Goal: Information Seeking & Learning: Learn about a topic

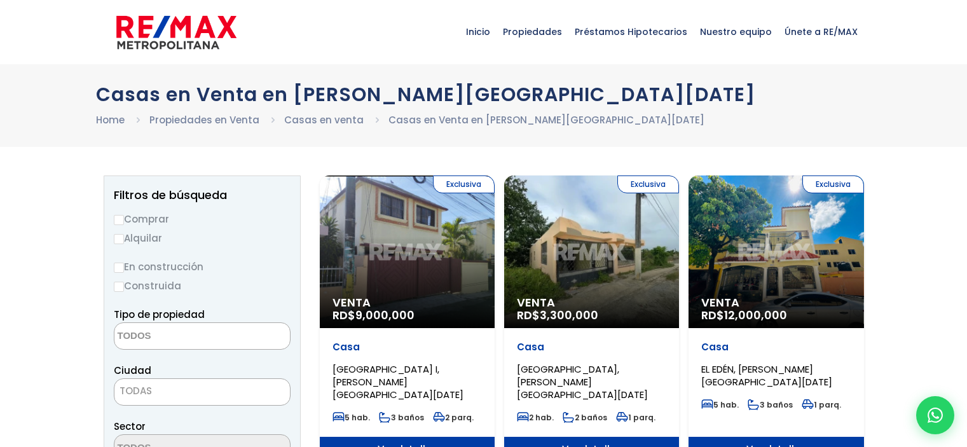
select select
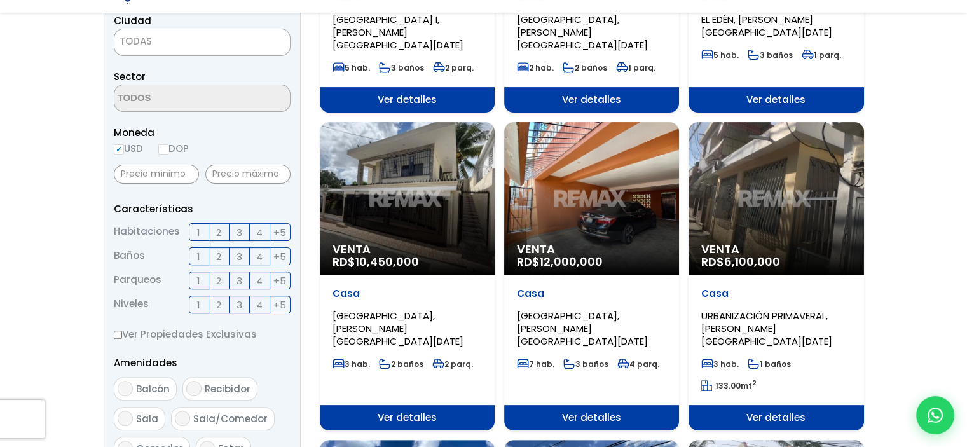
scroll to position [382, 0]
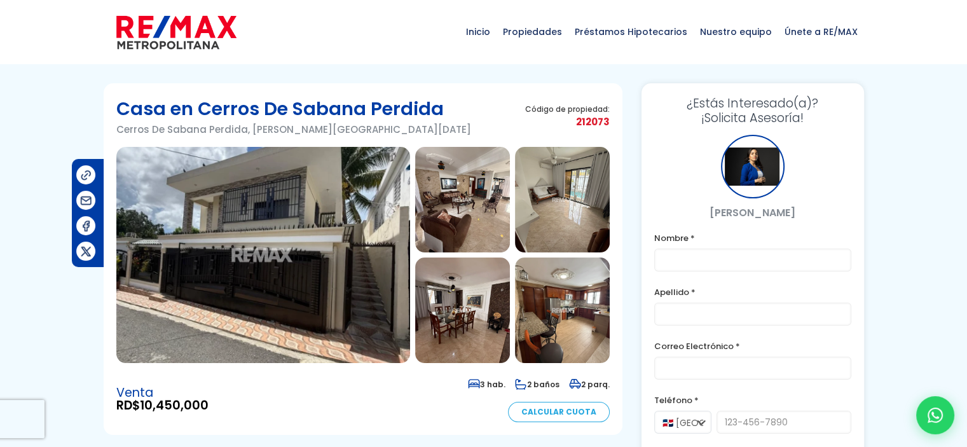
click at [243, 193] on img at bounding box center [263, 255] width 294 height 216
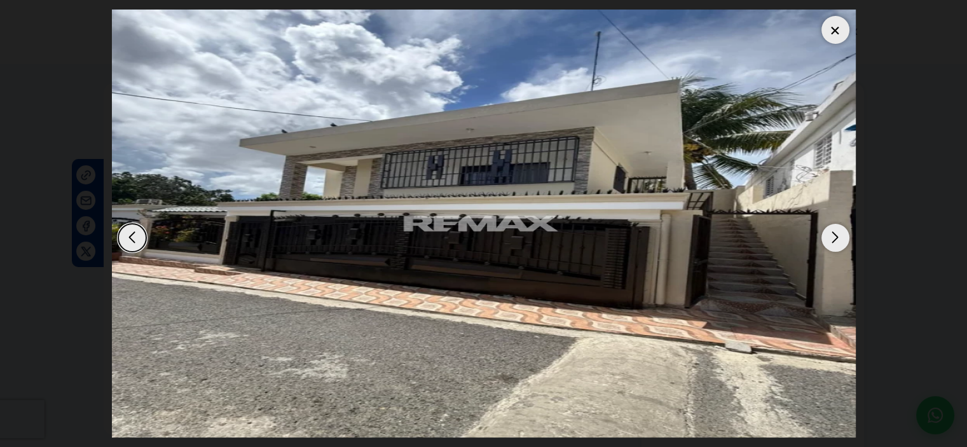
click at [845, 226] on img "1 / 16" at bounding box center [484, 224] width 744 height 428
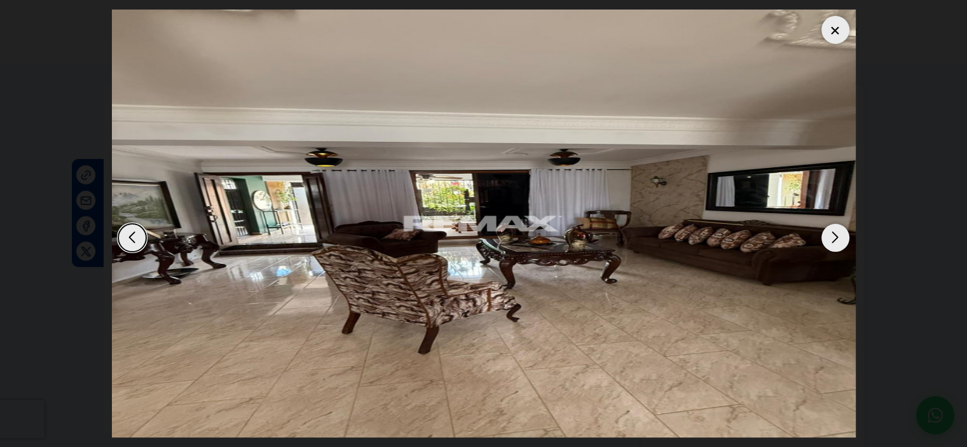
click at [837, 238] on div "Next slide" at bounding box center [836, 238] width 28 height 28
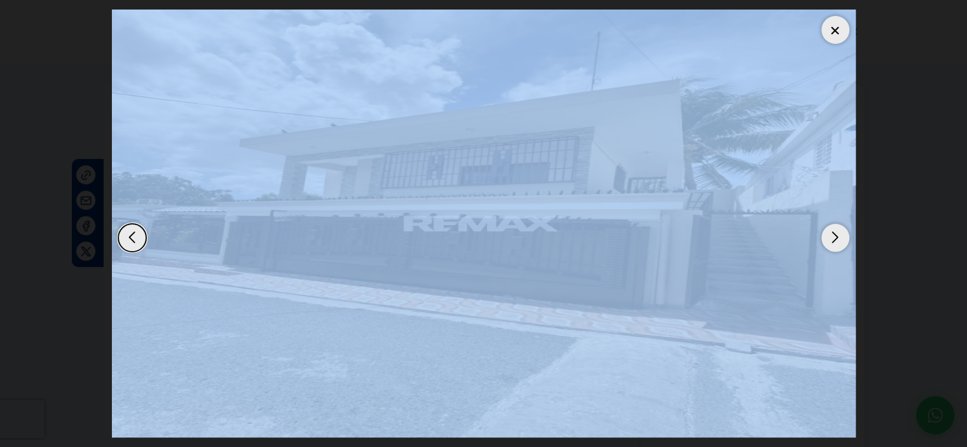
click at [837, 238] on div "Next slide" at bounding box center [836, 238] width 28 height 28
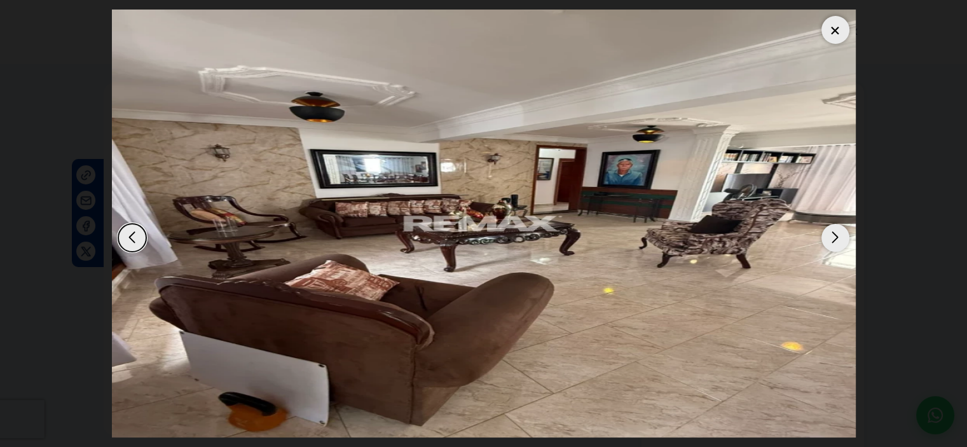
click at [837, 238] on div "Next slide" at bounding box center [836, 238] width 28 height 28
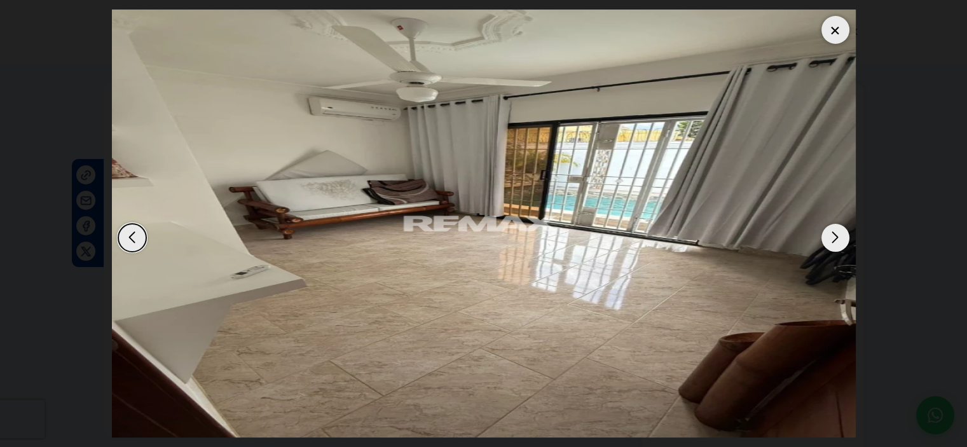
click at [837, 238] on div "Next slide" at bounding box center [836, 238] width 28 height 28
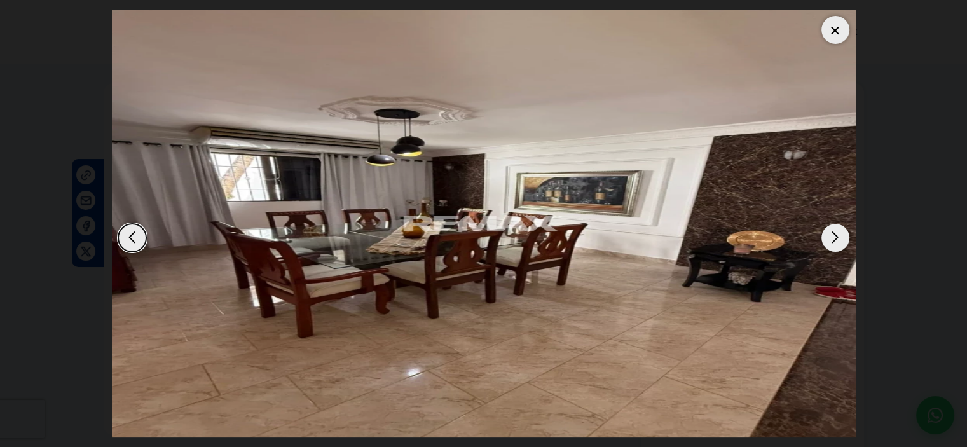
click at [837, 238] on div "Next slide" at bounding box center [836, 238] width 28 height 28
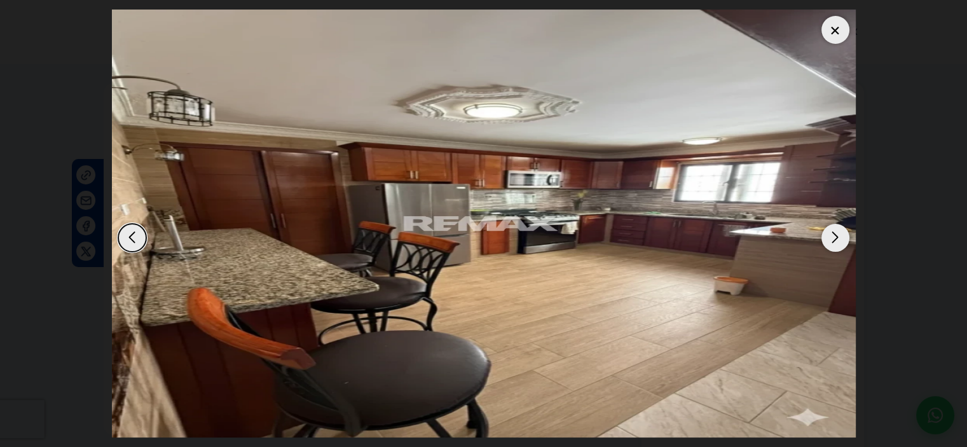
click at [837, 238] on div "Next slide" at bounding box center [836, 238] width 28 height 28
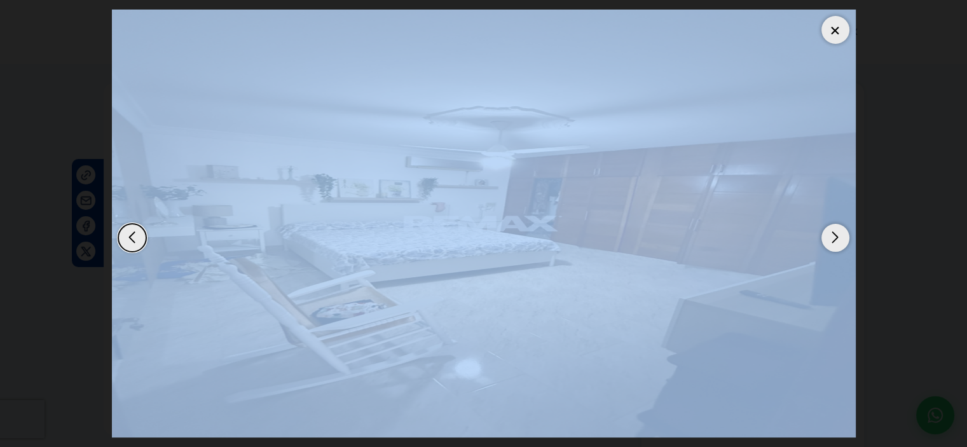
click at [837, 238] on div "Next slide" at bounding box center [836, 238] width 28 height 28
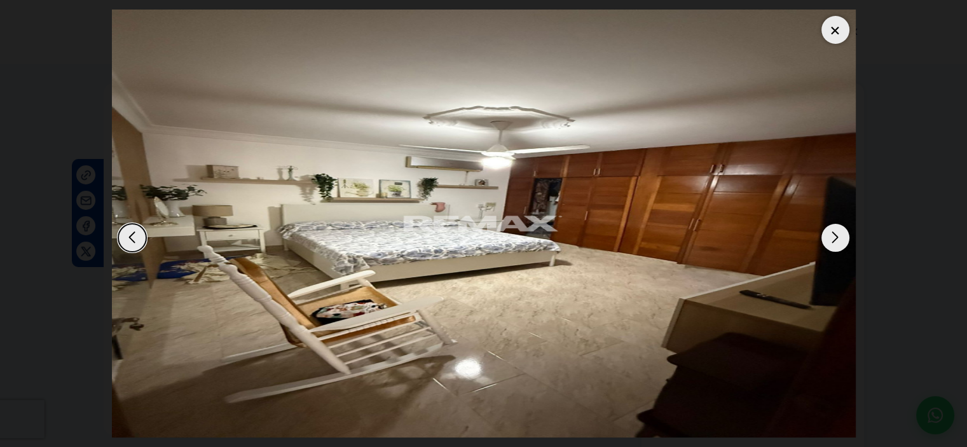
click at [837, 238] on div "Next slide" at bounding box center [836, 238] width 28 height 28
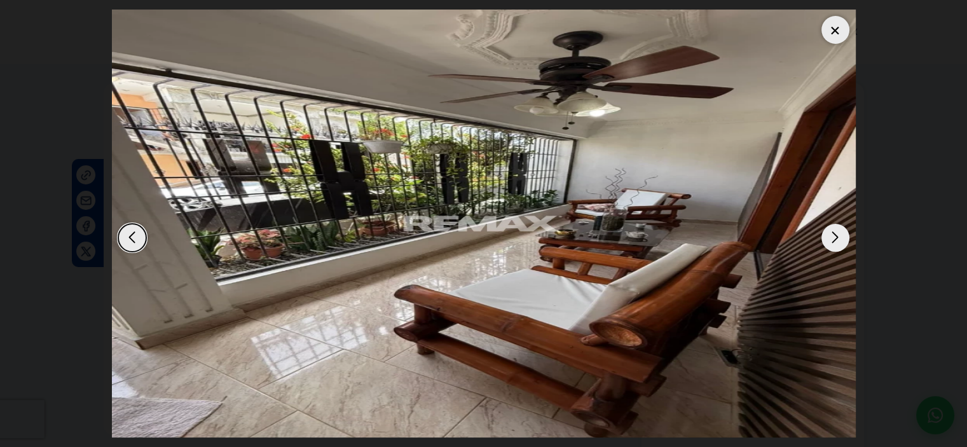
click at [832, 243] on div "Next slide" at bounding box center [836, 238] width 28 height 28
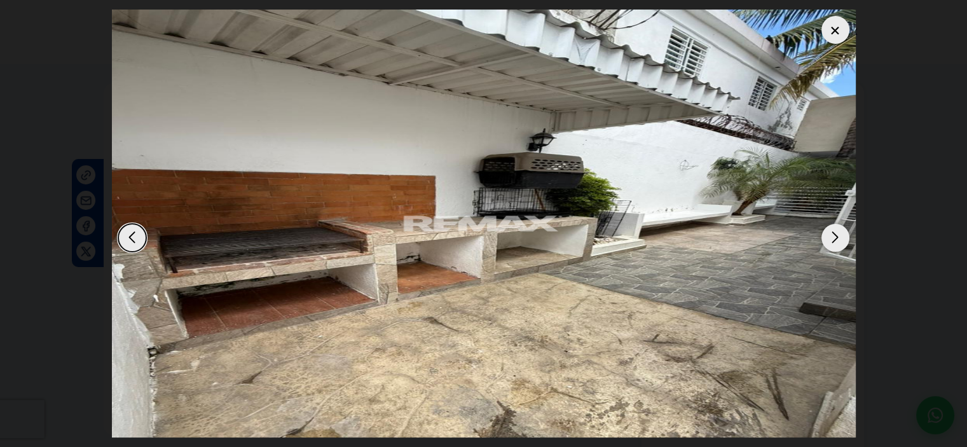
click at [832, 243] on div "Next slide" at bounding box center [836, 238] width 28 height 28
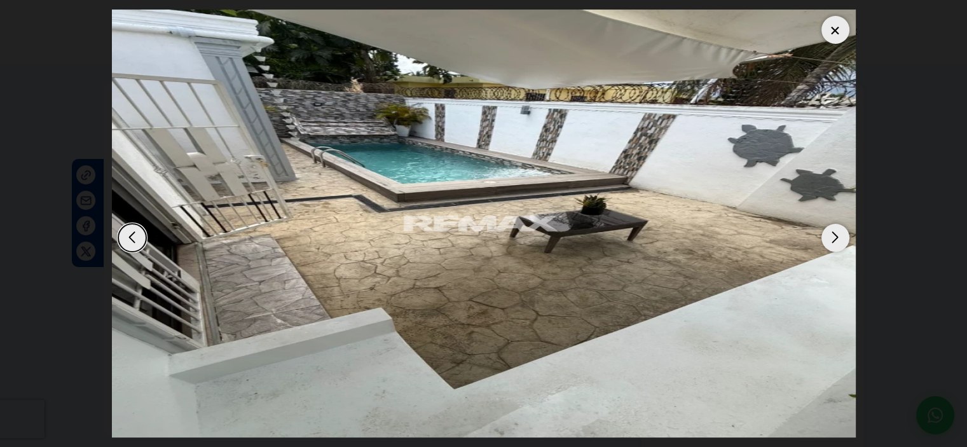
click at [832, 243] on div "Next slide" at bounding box center [836, 238] width 28 height 28
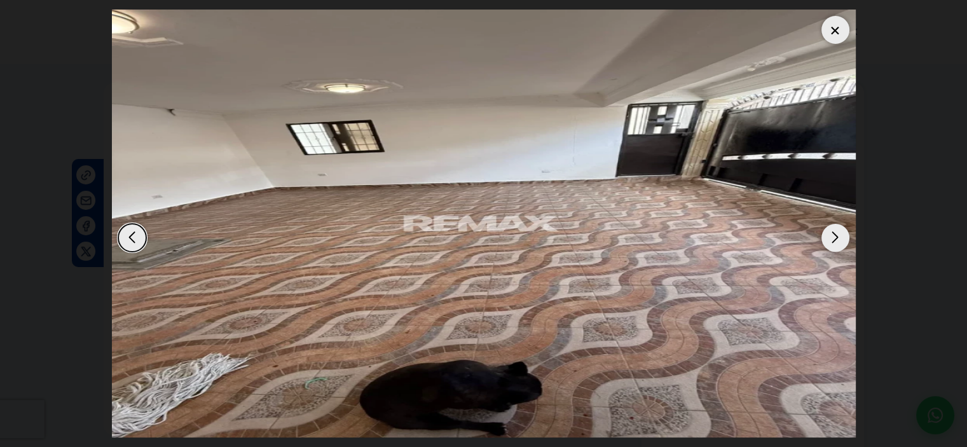
click at [832, 243] on div "Next slide" at bounding box center [836, 238] width 28 height 28
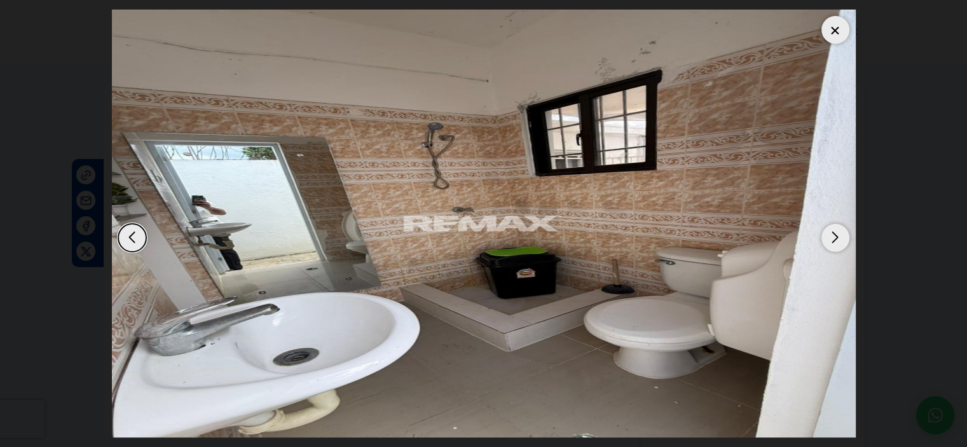
click at [832, 243] on div "Next slide" at bounding box center [836, 238] width 28 height 28
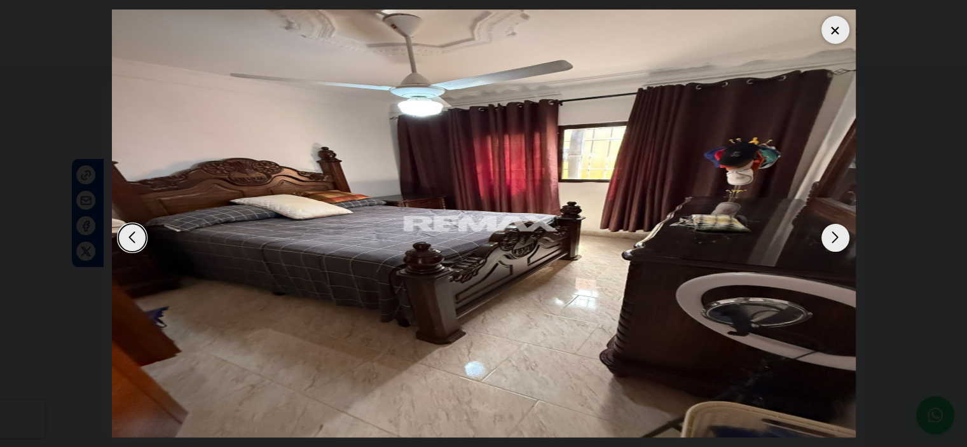
click at [832, 243] on div "Next slide" at bounding box center [836, 238] width 28 height 28
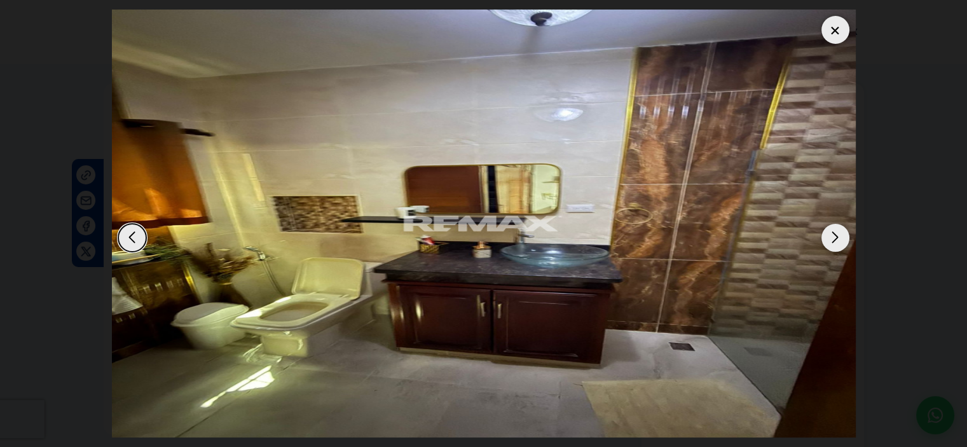
click at [832, 243] on div "Next slide" at bounding box center [836, 238] width 28 height 28
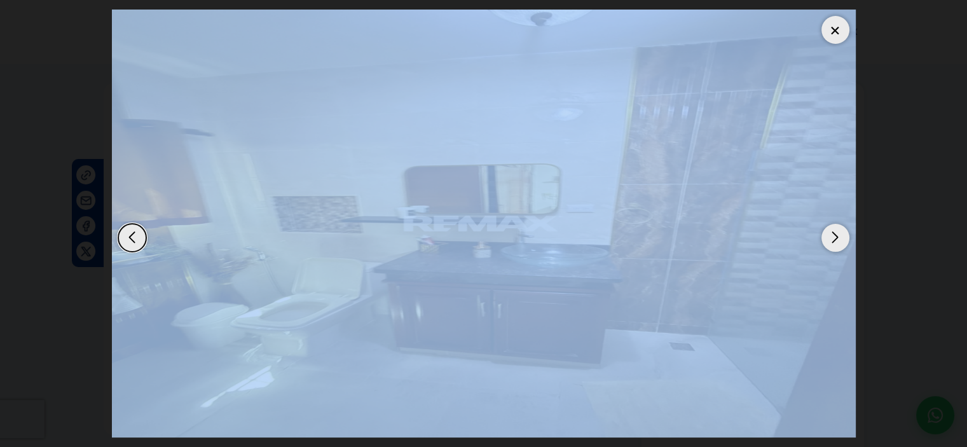
click at [832, 243] on div "Next slide" at bounding box center [836, 238] width 28 height 28
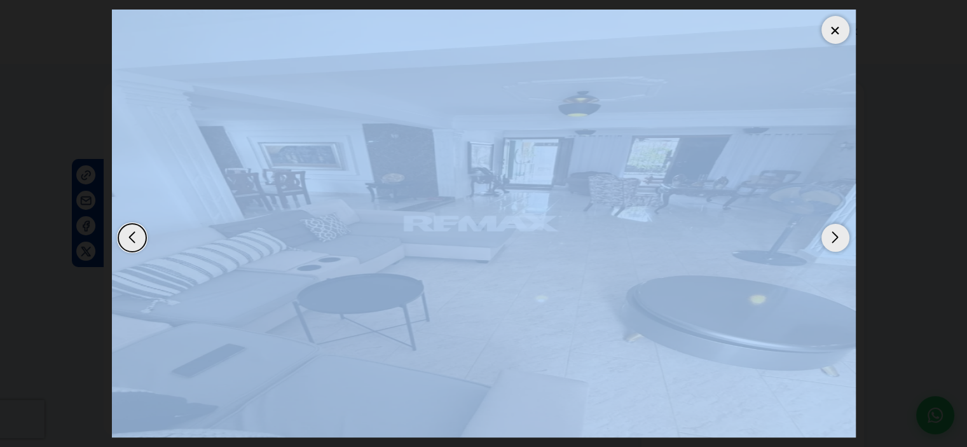
click at [828, 35] on div at bounding box center [836, 30] width 28 height 28
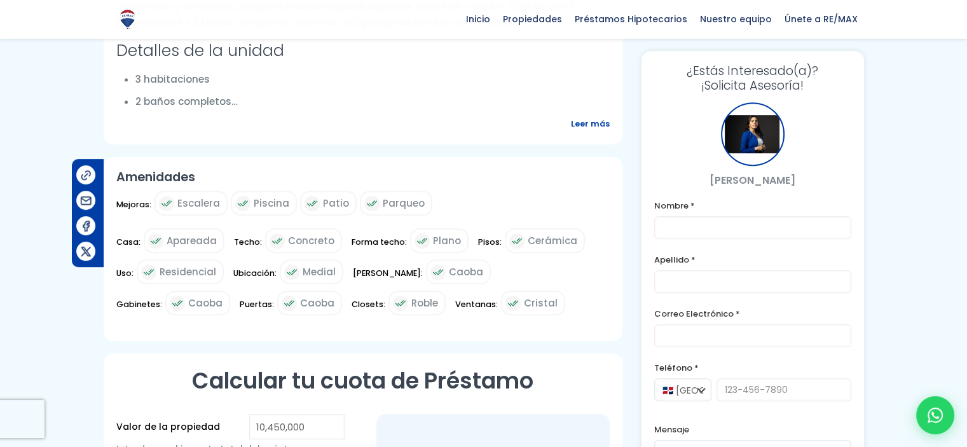
scroll to position [509, 0]
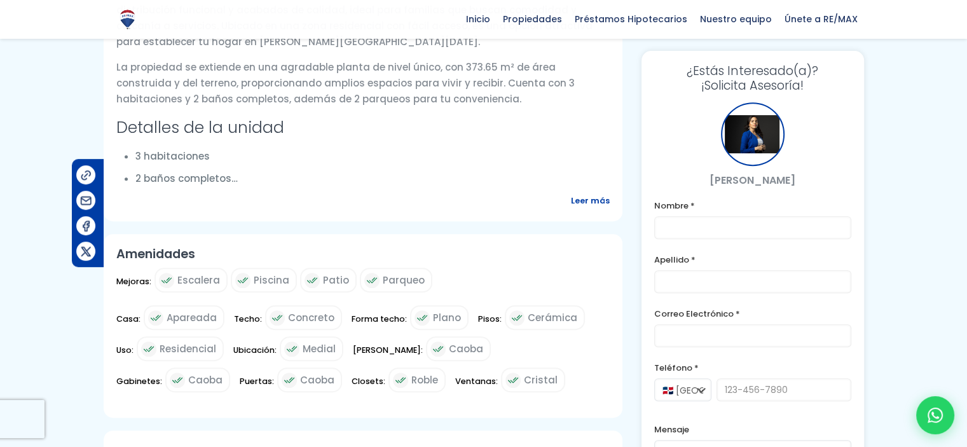
click at [601, 201] on span "Leer más" at bounding box center [590, 201] width 39 height 16
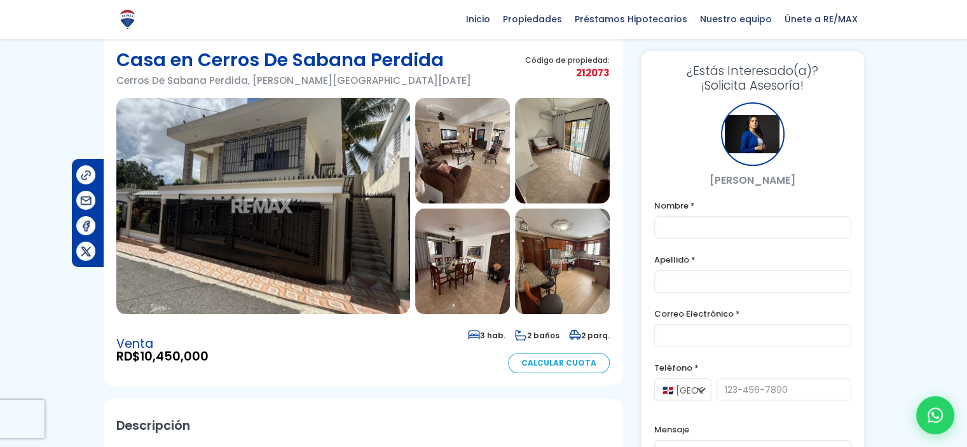
scroll to position [0, 0]
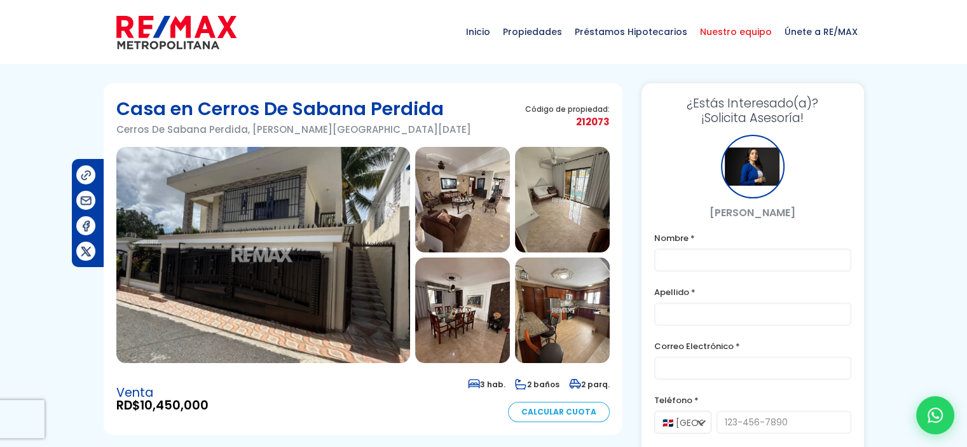
click at [761, 30] on span "Nuestro equipo" at bounding box center [736, 32] width 85 height 38
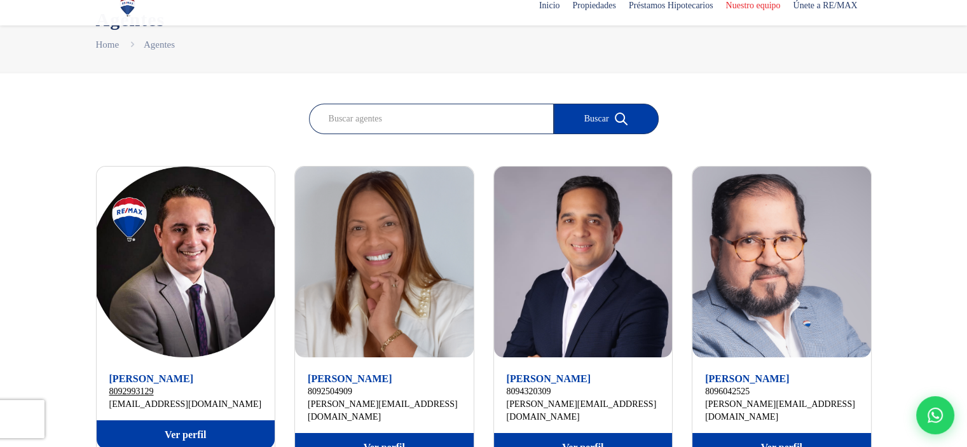
scroll to position [191, 0]
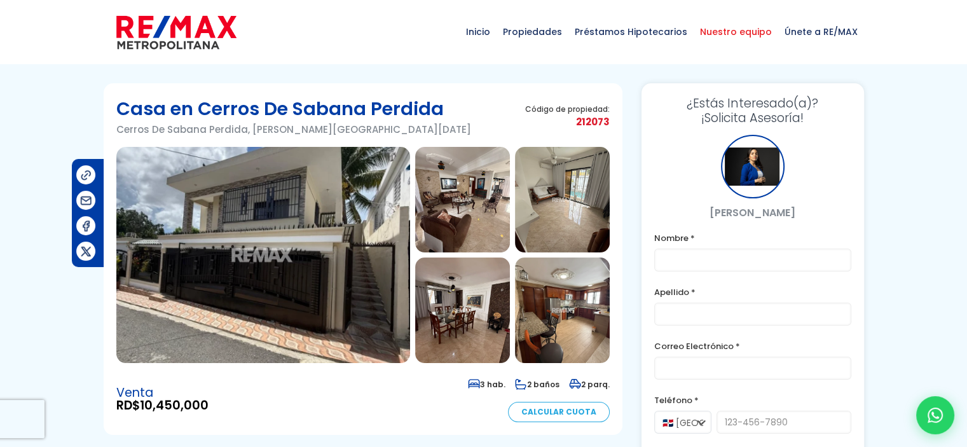
click at [725, 38] on span "Nuestro equipo" at bounding box center [736, 32] width 85 height 38
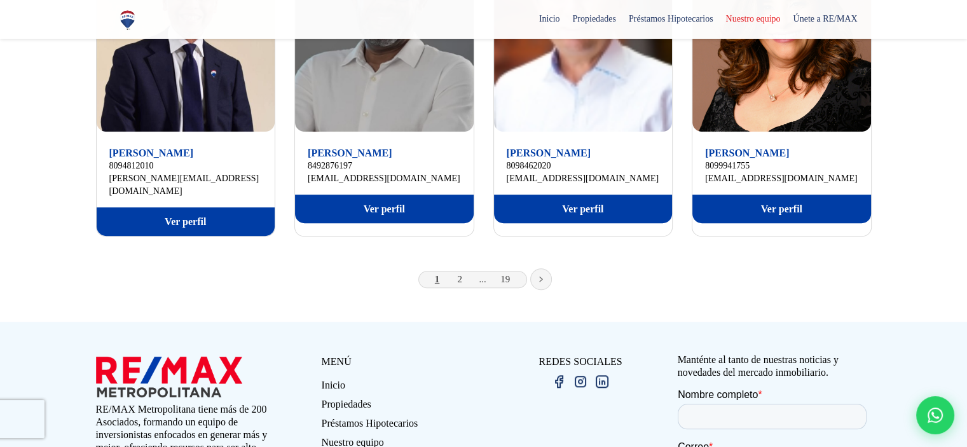
scroll to position [954, 0]
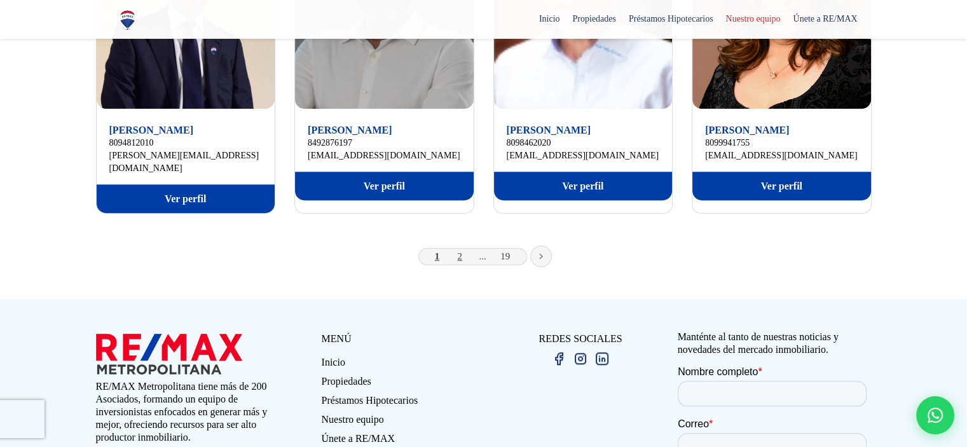
click at [458, 251] on link "2" at bounding box center [460, 256] width 5 height 10
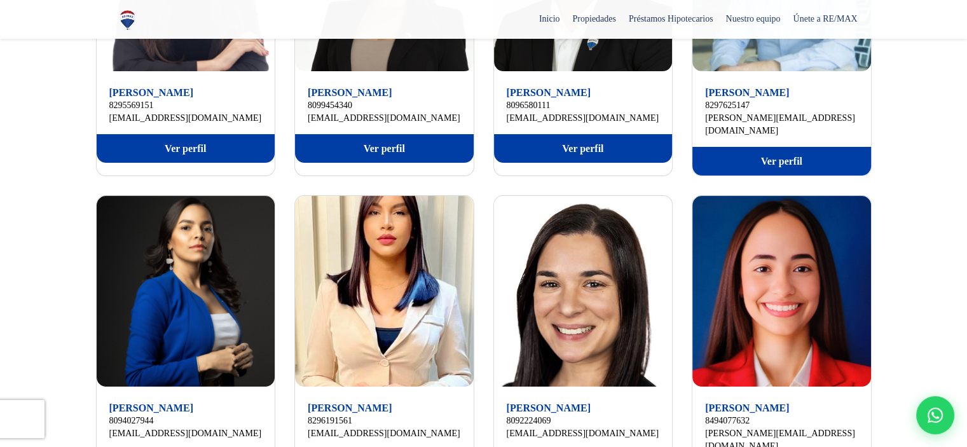
scroll to position [382, 0]
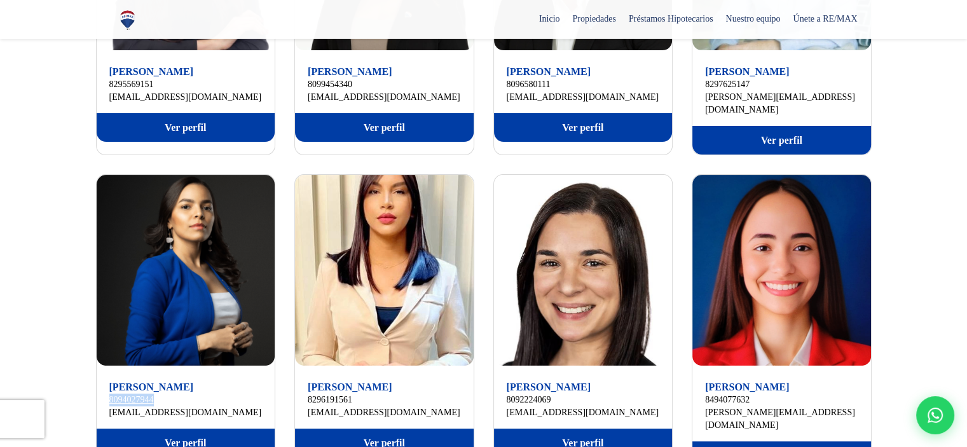
drag, startPoint x: 281, startPoint y: 389, endPoint x: 113, endPoint y: 389, distance: 167.9
click at [109, 389] on div "Ariana Madera 8295569151 arianamadera@remaxm.net Ver perfil Ariani Sánchez 8099…" at bounding box center [484, 324] width 776 height 931
copy link "8094027944"
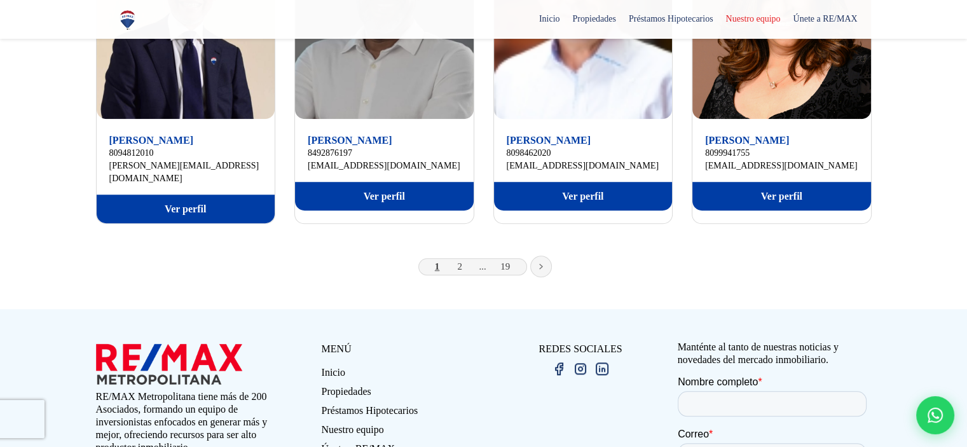
scroll to position [700, 0]
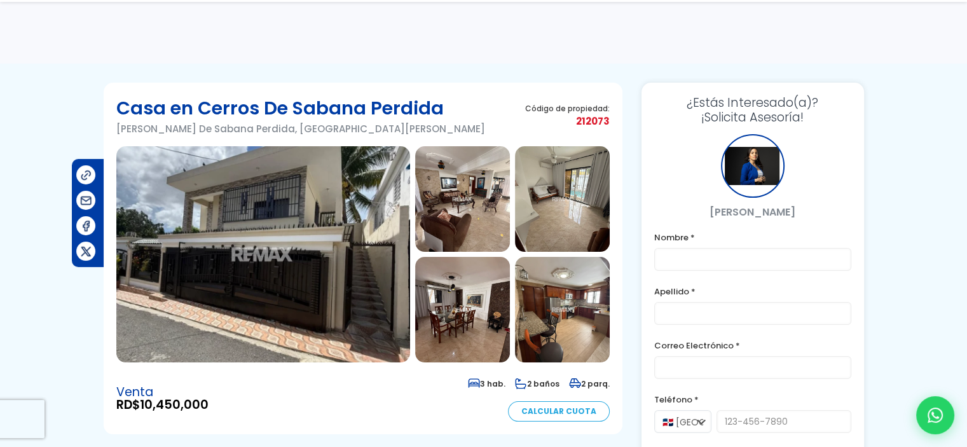
scroll to position [318, 0]
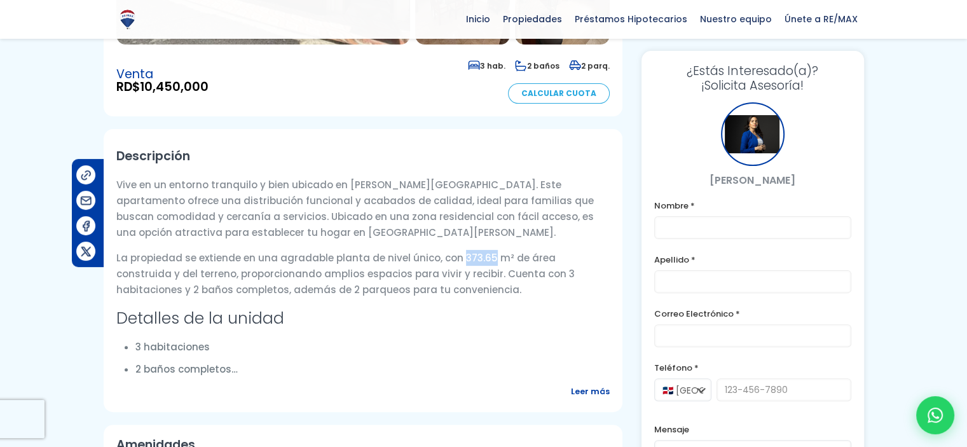
drag, startPoint x: 455, startPoint y: 257, endPoint x: 483, endPoint y: 261, distance: 28.3
click at [483, 261] on p "La propiedad se extiende en una agradable planta de nivel único, con 373.65 m² …" at bounding box center [363, 274] width 494 height 48
copy p "373.65"
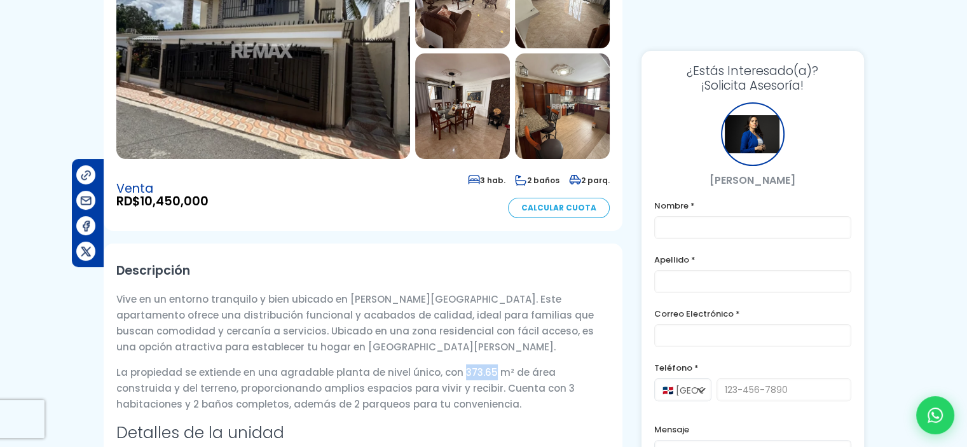
scroll to position [0, 0]
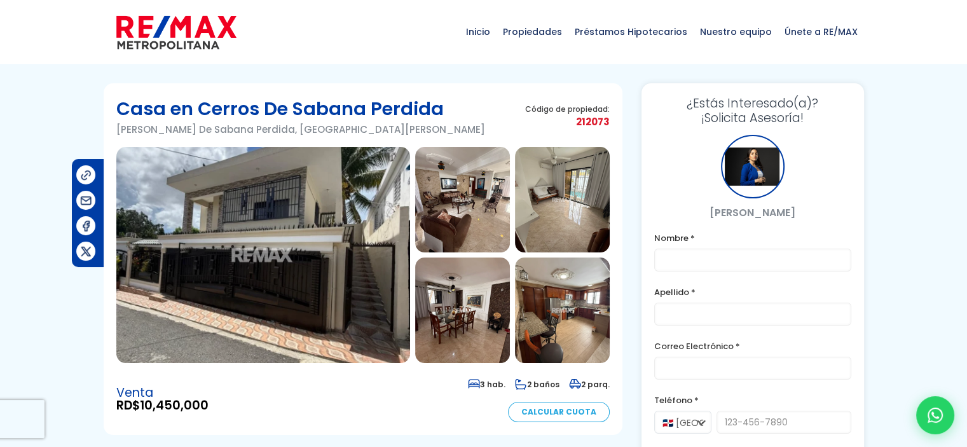
click at [467, 224] on img at bounding box center [462, 200] width 95 height 106
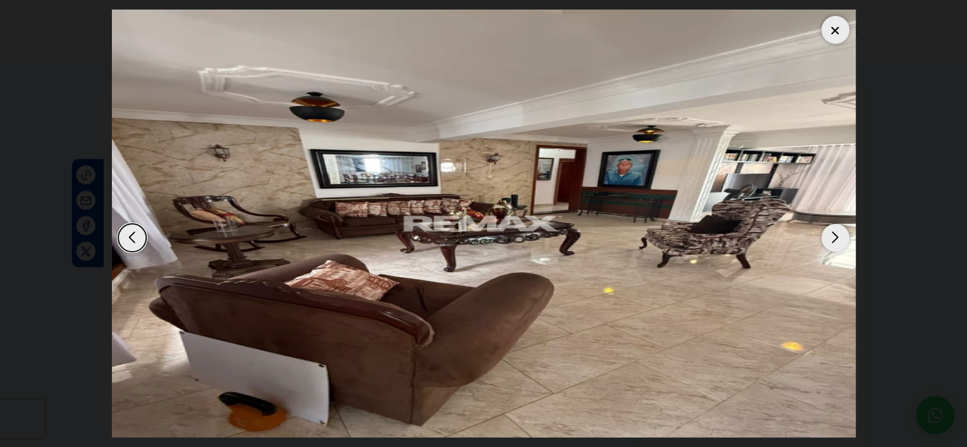
click at [830, 242] on div "Next slide" at bounding box center [836, 238] width 28 height 28
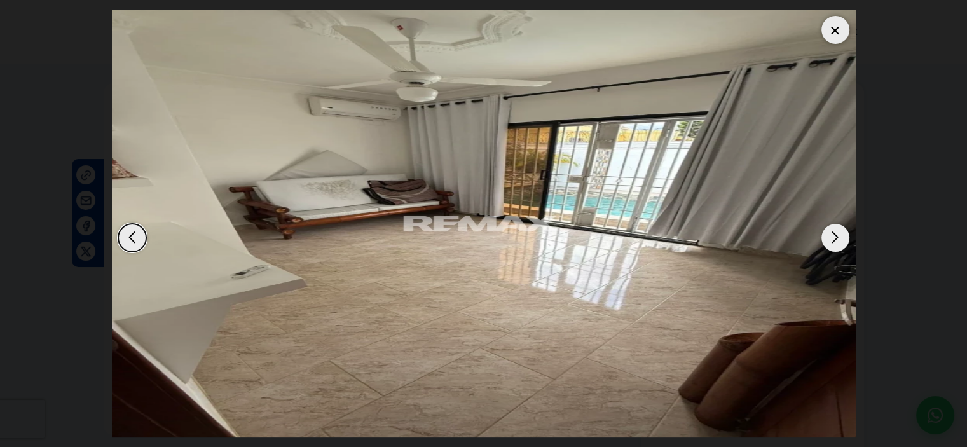
click at [837, 242] on div "Next slide" at bounding box center [836, 238] width 28 height 28
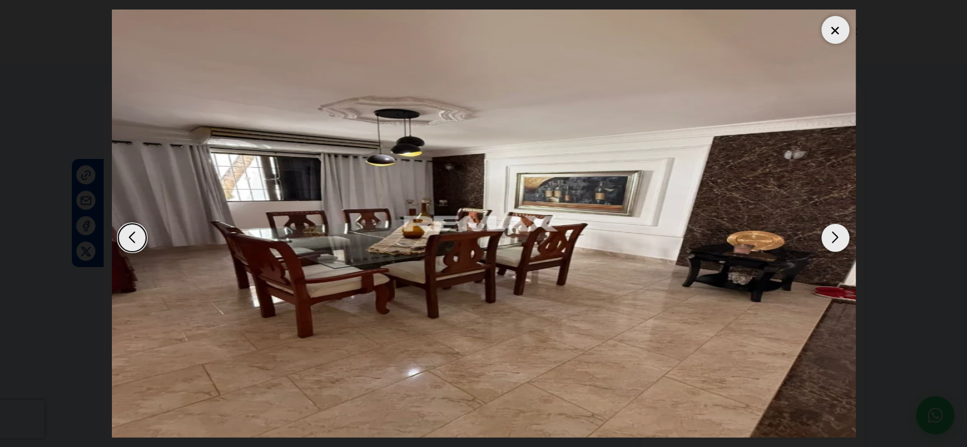
click at [838, 242] on div "Next slide" at bounding box center [836, 238] width 28 height 28
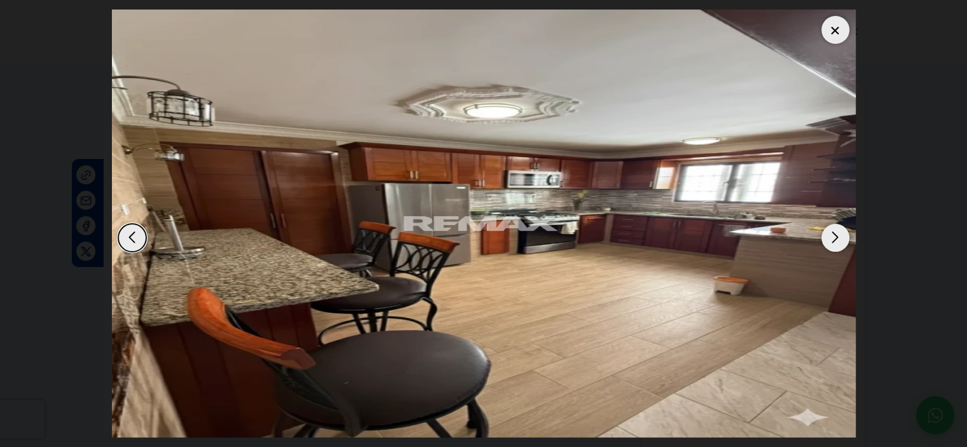
click at [838, 242] on div "Next slide" at bounding box center [836, 238] width 28 height 28
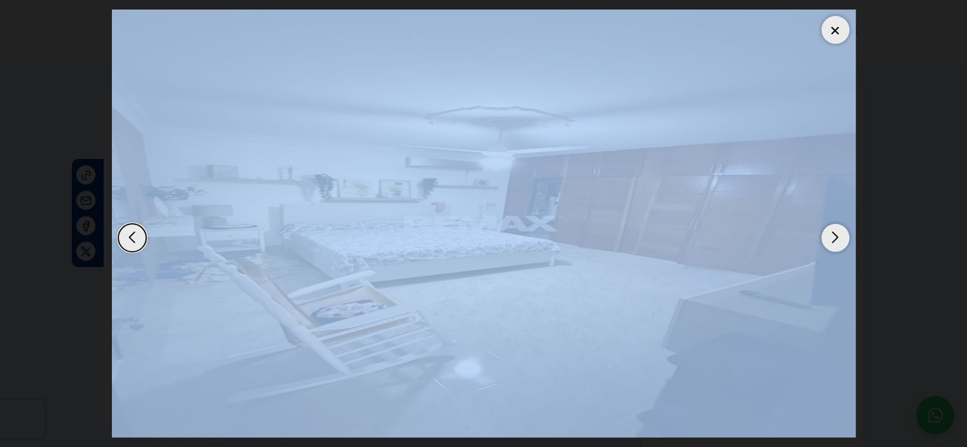
click at [838, 242] on div "Next slide" at bounding box center [836, 238] width 28 height 28
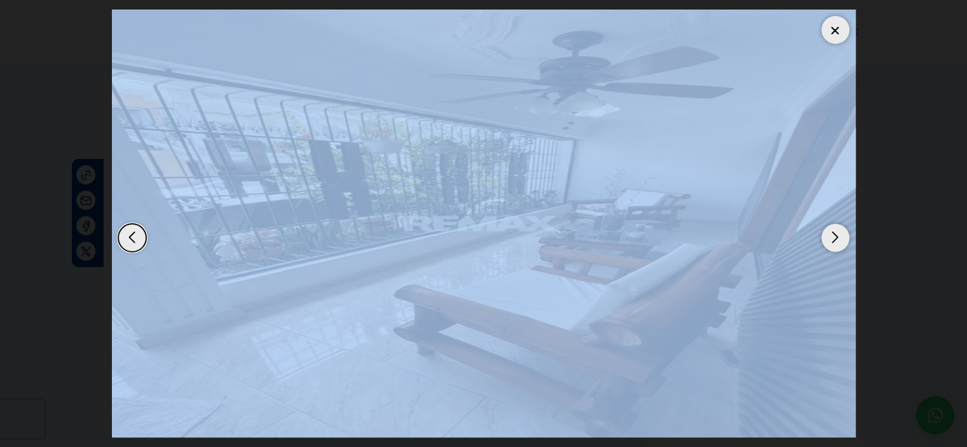
click at [838, 242] on div "Next slide" at bounding box center [836, 238] width 28 height 28
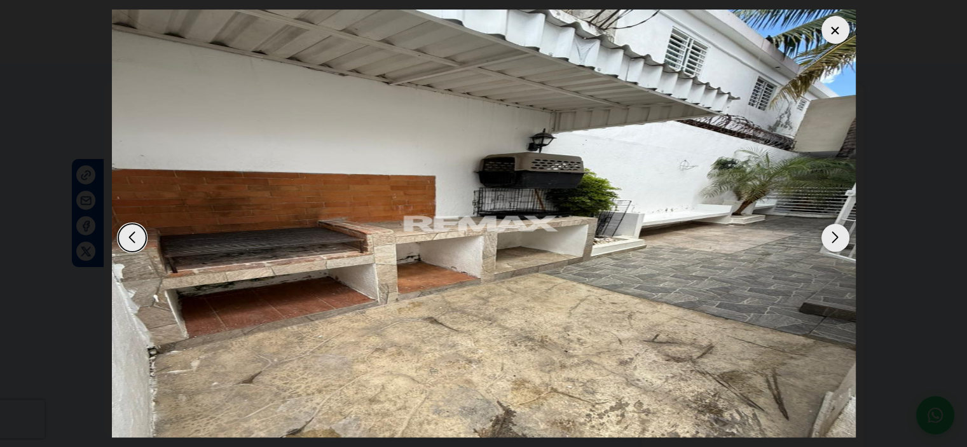
click at [838, 242] on div "Next slide" at bounding box center [836, 238] width 28 height 28
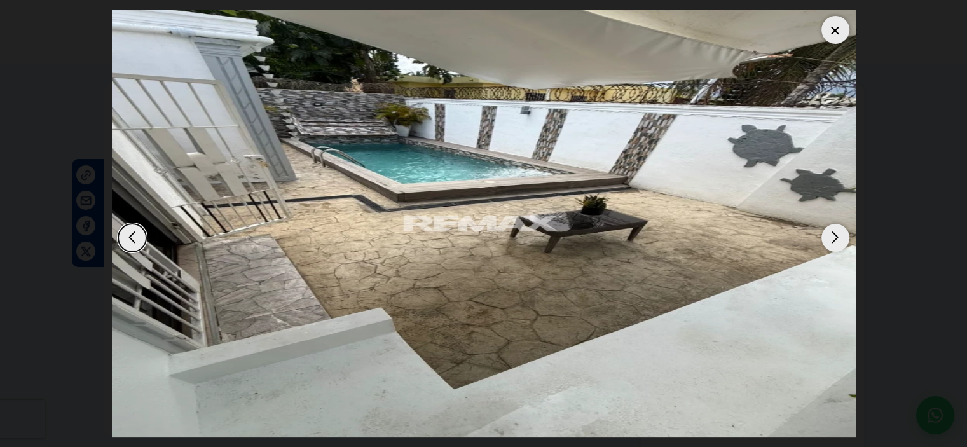
click at [838, 242] on div "Next slide" at bounding box center [836, 238] width 28 height 28
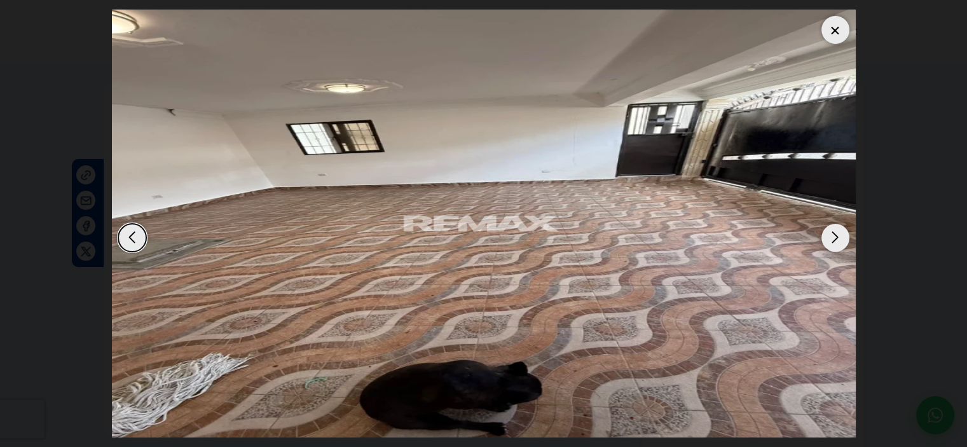
click at [838, 242] on div "Next slide" at bounding box center [836, 238] width 28 height 28
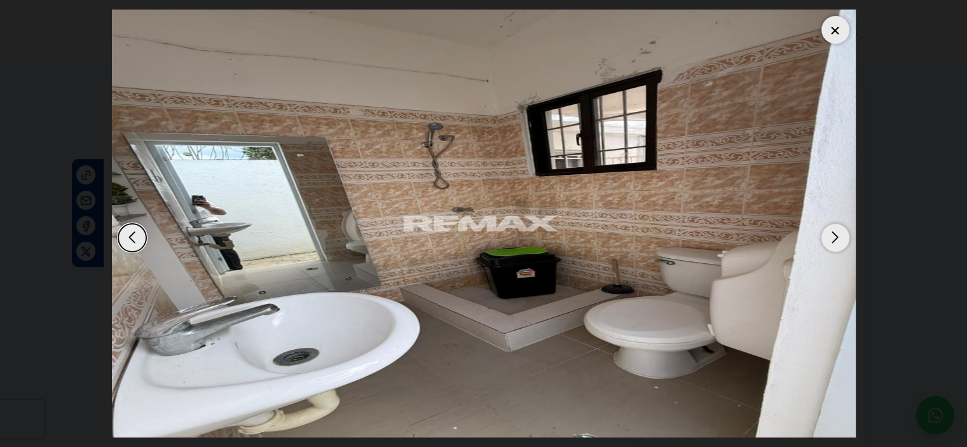
click at [840, 242] on div "Next slide" at bounding box center [836, 238] width 28 height 28
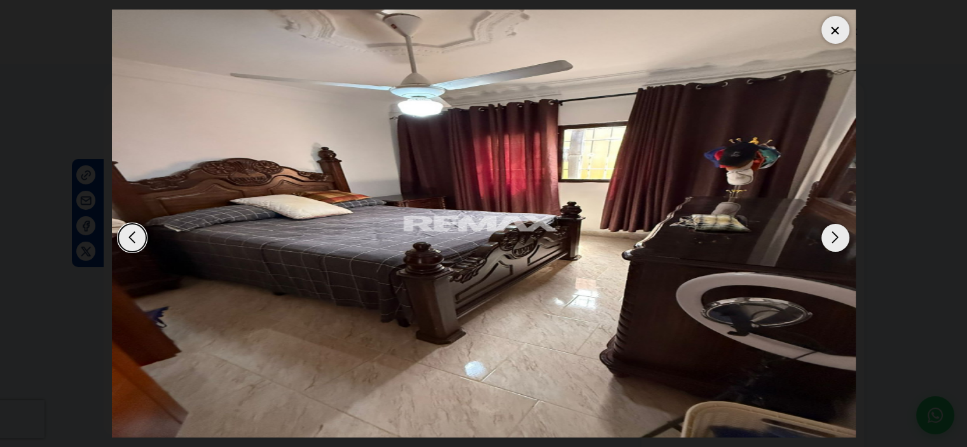
click at [840, 242] on div "Next slide" at bounding box center [836, 238] width 28 height 28
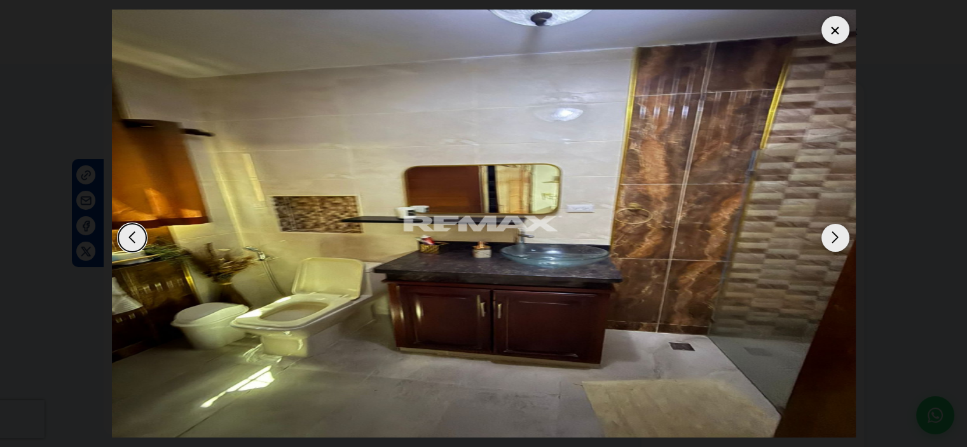
click at [840, 242] on div "Next slide" at bounding box center [836, 238] width 28 height 28
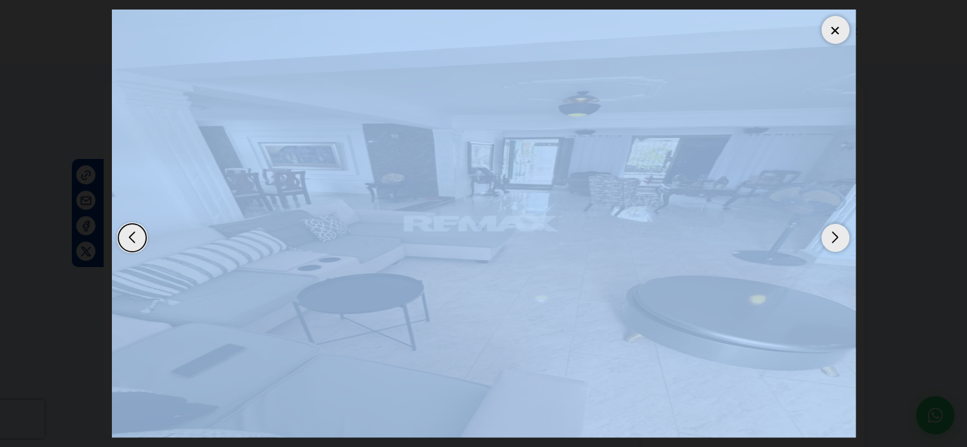
click at [840, 242] on div "Next slide" at bounding box center [836, 238] width 28 height 28
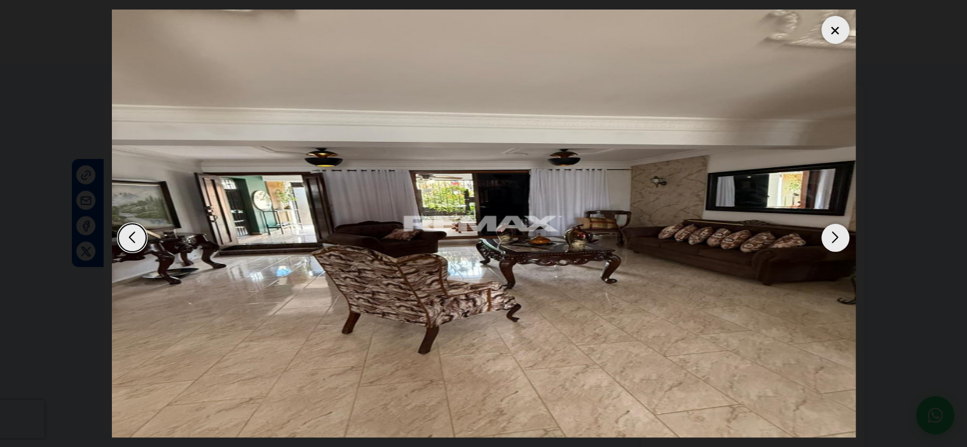
click at [838, 242] on div "Next slide" at bounding box center [836, 238] width 28 height 28
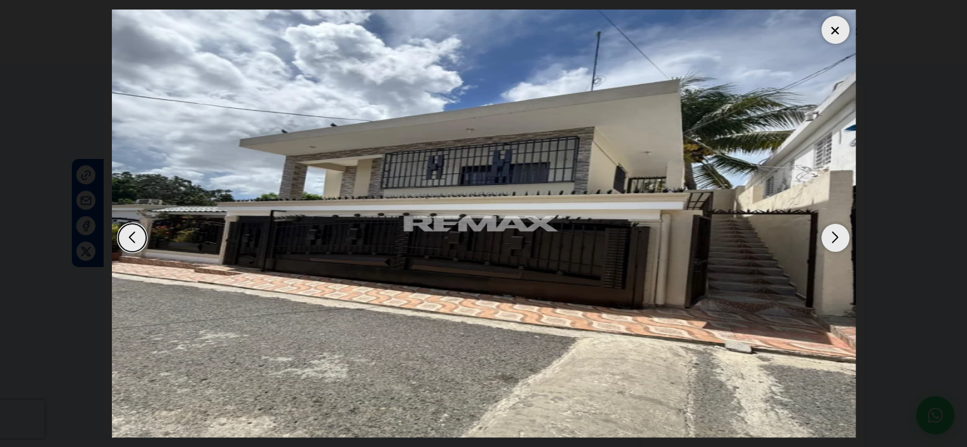
click at [838, 242] on div "Next slide" at bounding box center [836, 238] width 28 height 28
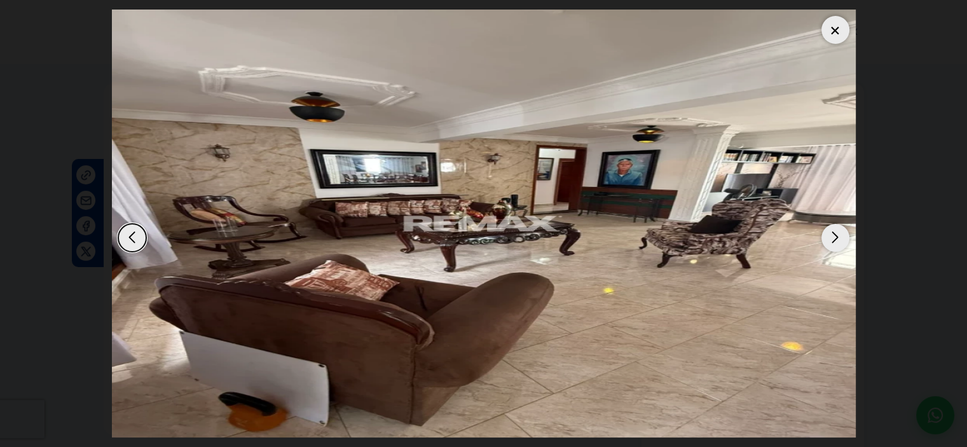
click at [833, 33] on div at bounding box center [836, 30] width 28 height 28
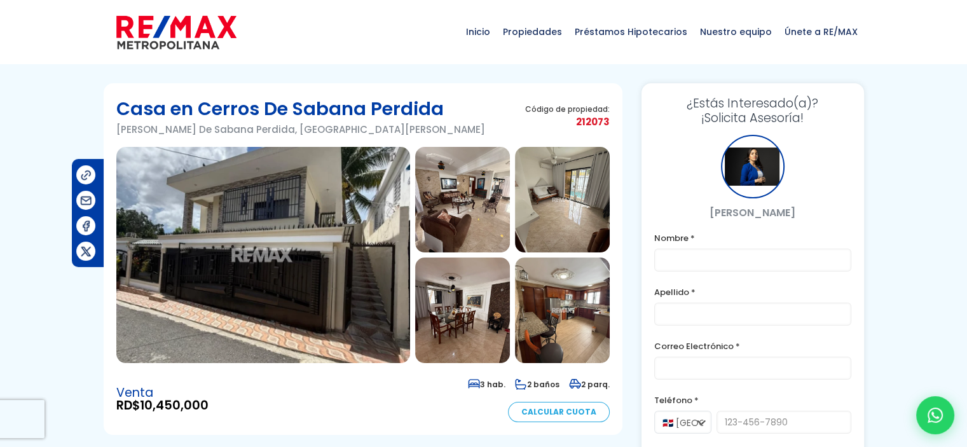
drag, startPoint x: 578, startPoint y: 124, endPoint x: 608, endPoint y: 125, distance: 29.9
click at [608, 125] on span "212073" at bounding box center [567, 122] width 85 height 16
copy span "212073"
